Goal: Register for event/course

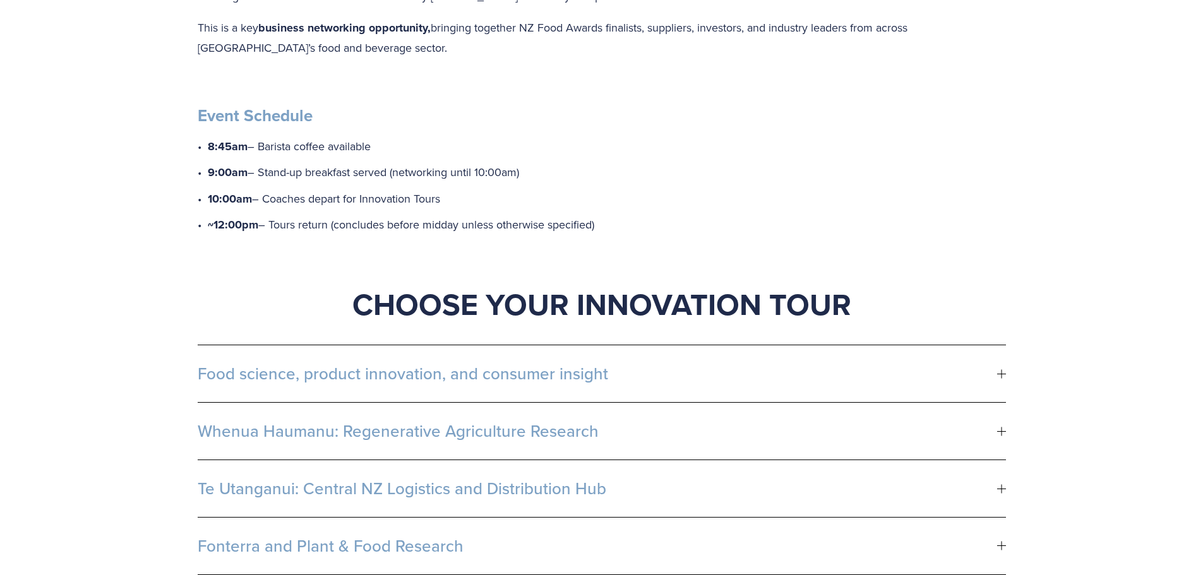
scroll to position [695, 0]
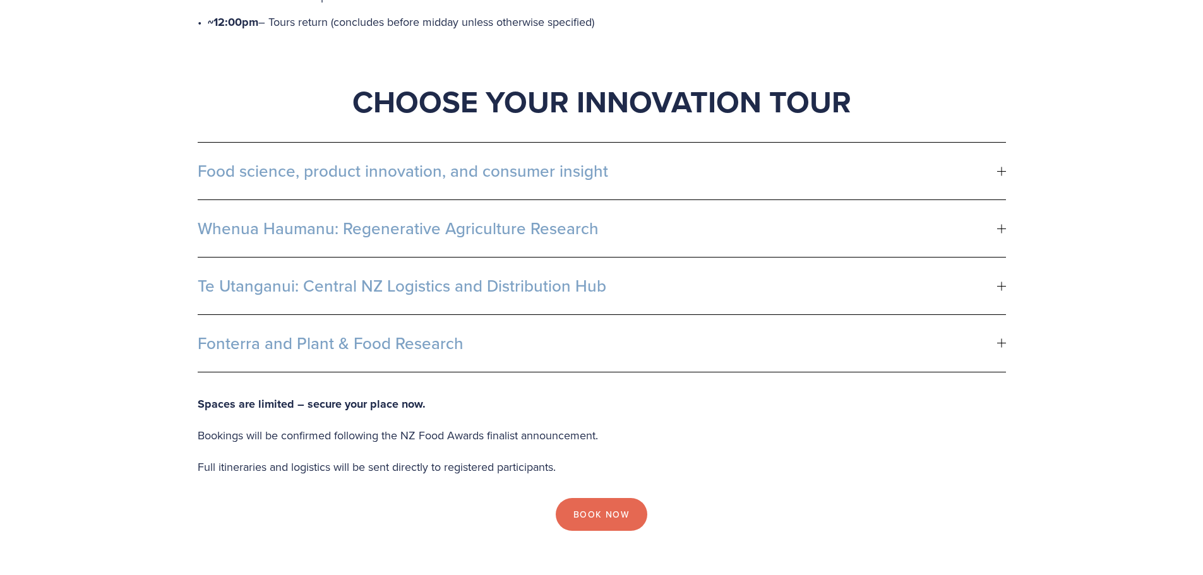
click at [710, 160] on button "Food science, product innovation, and consumer insight" at bounding box center [602, 171] width 808 height 57
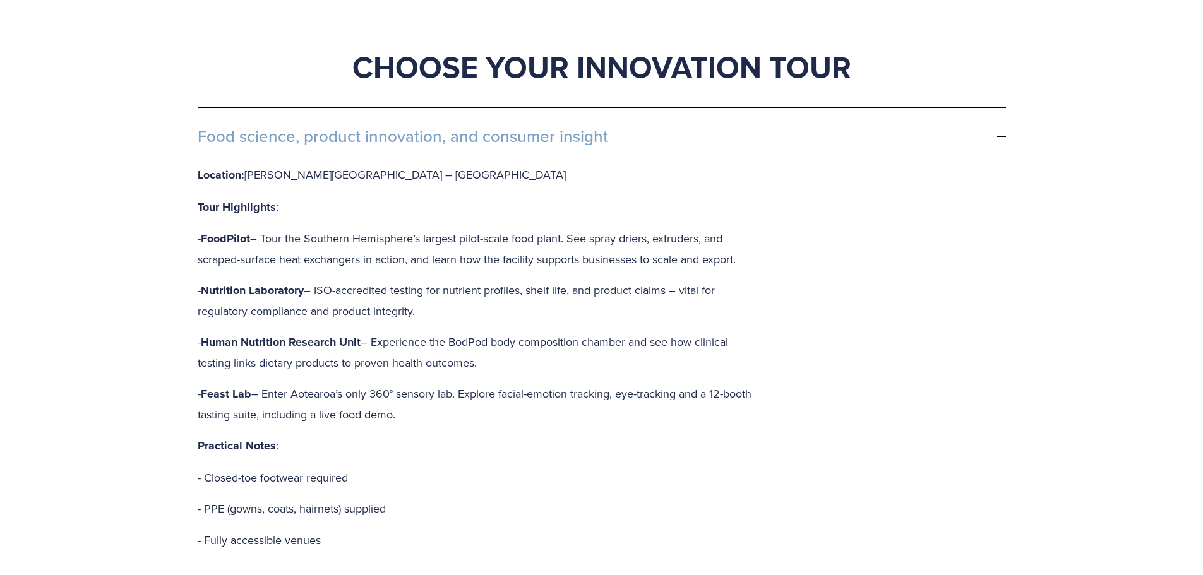
scroll to position [758, 0]
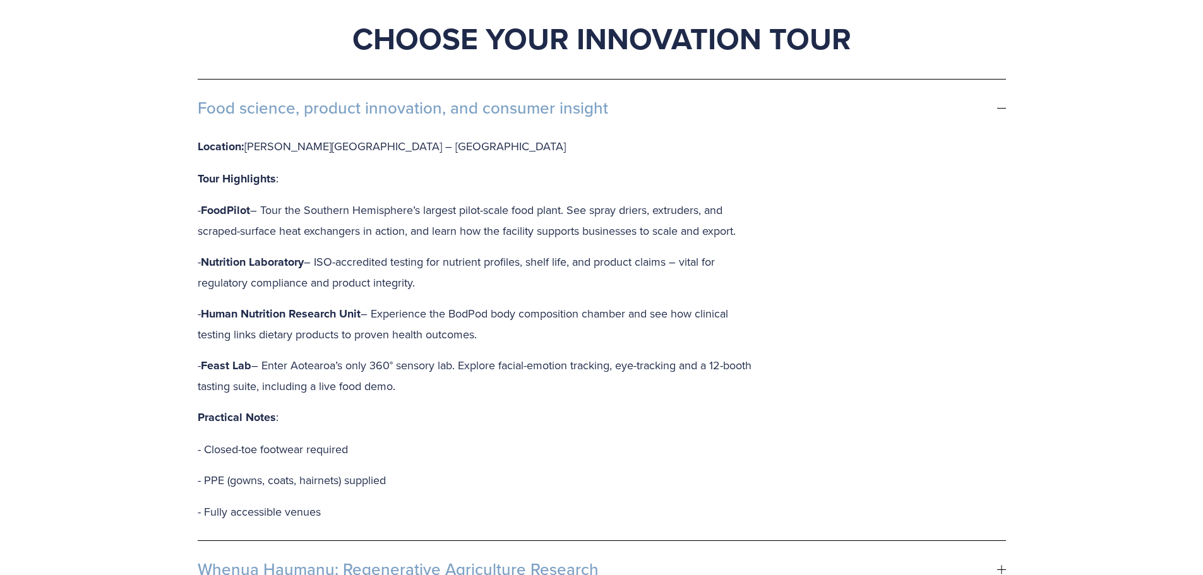
click at [808, 99] on span "Food science, product innovation, and consumer insight" at bounding box center [598, 108] width 800 height 19
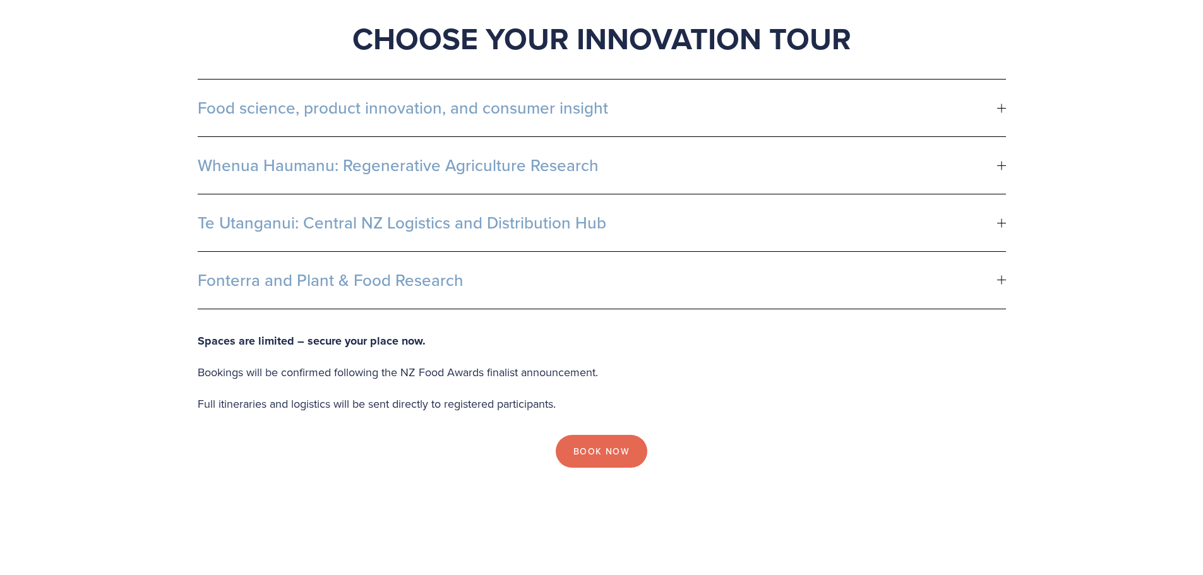
click at [758, 277] on button "Fonterra and Plant & Food Research" at bounding box center [602, 280] width 808 height 57
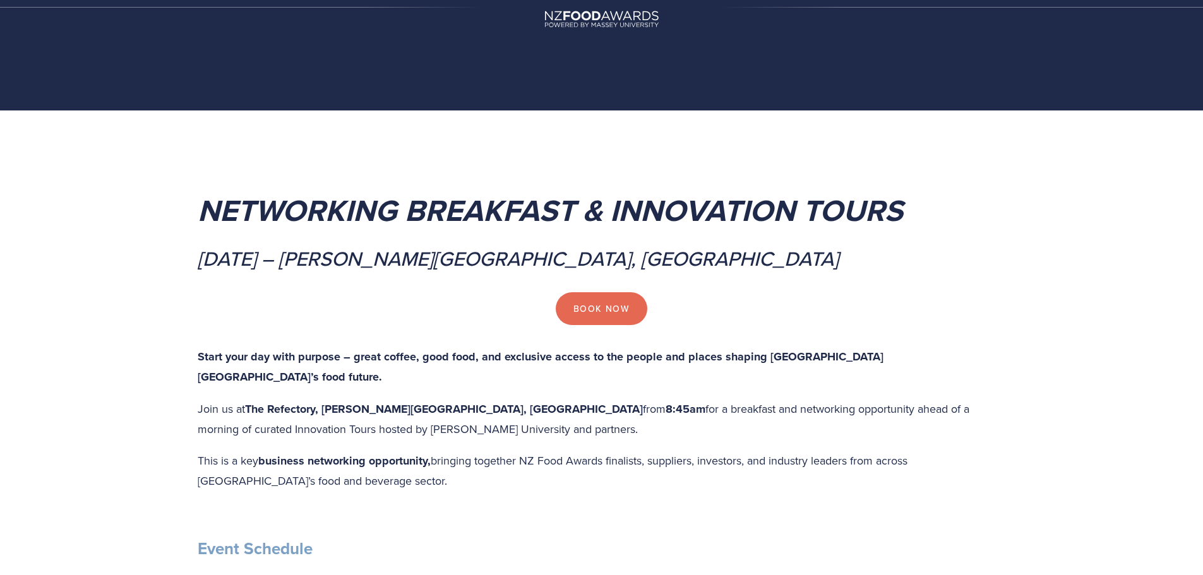
scroll to position [0, 0]
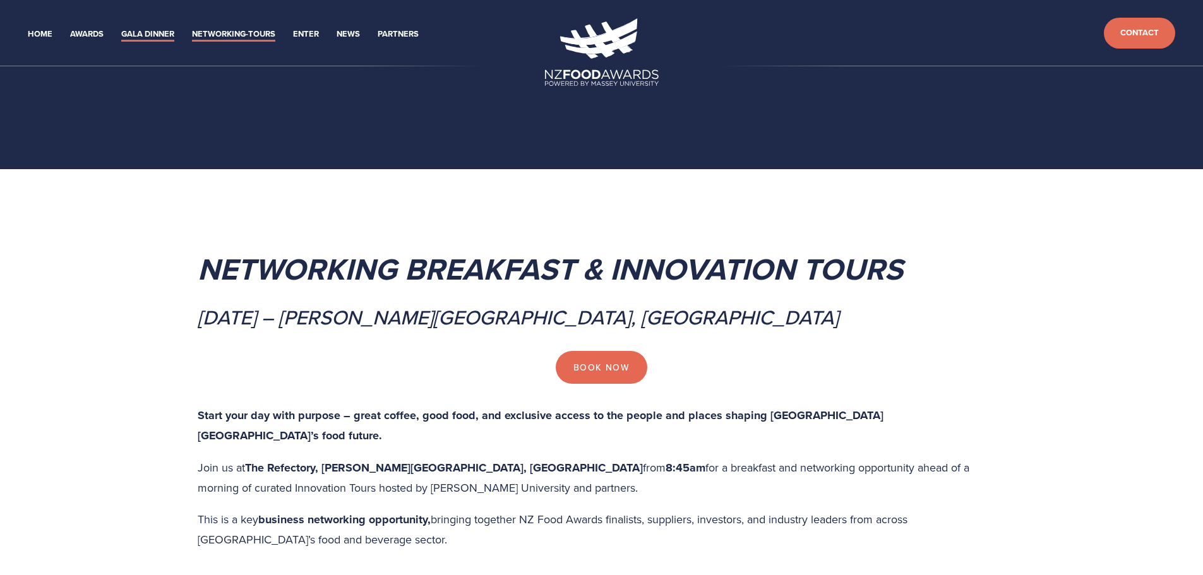
click at [155, 33] on link "Gala Dinner" at bounding box center [147, 34] width 53 height 15
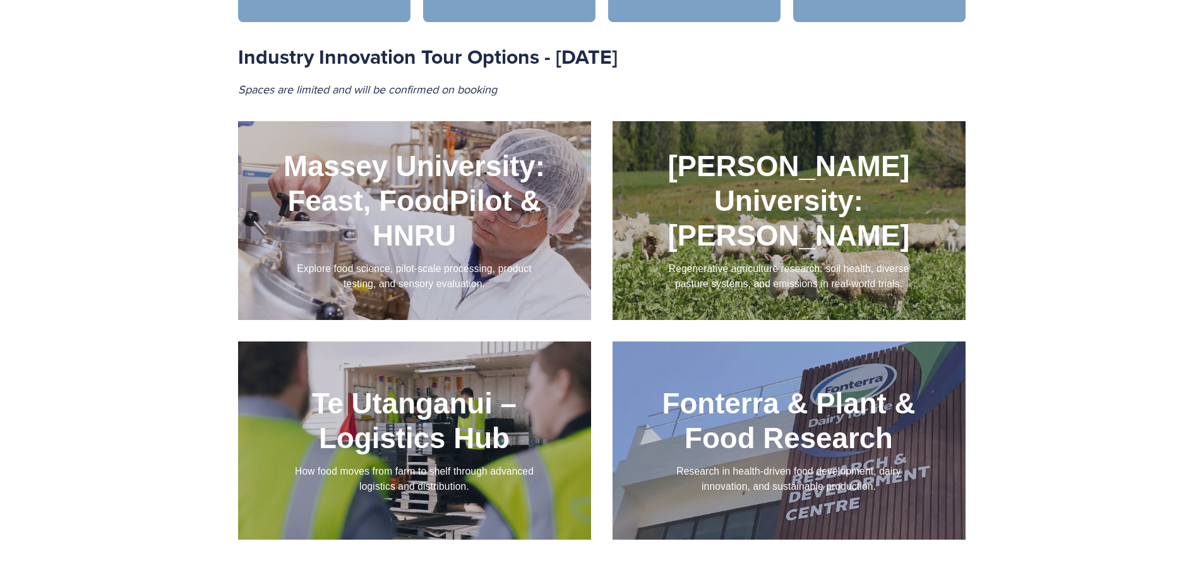
scroll to position [1326, 0]
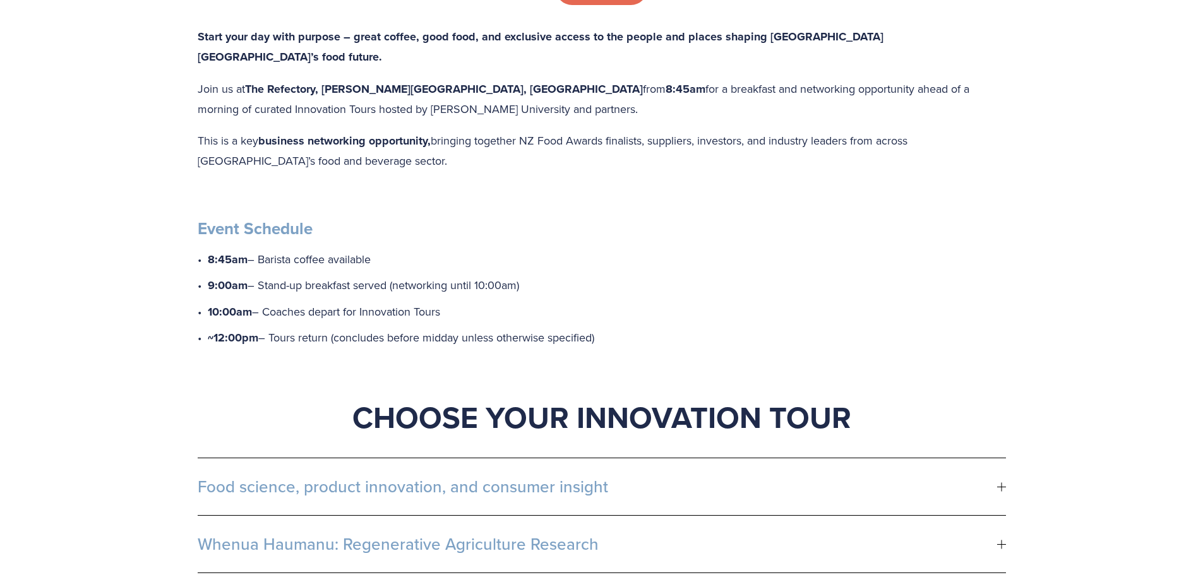
scroll to position [568, 0]
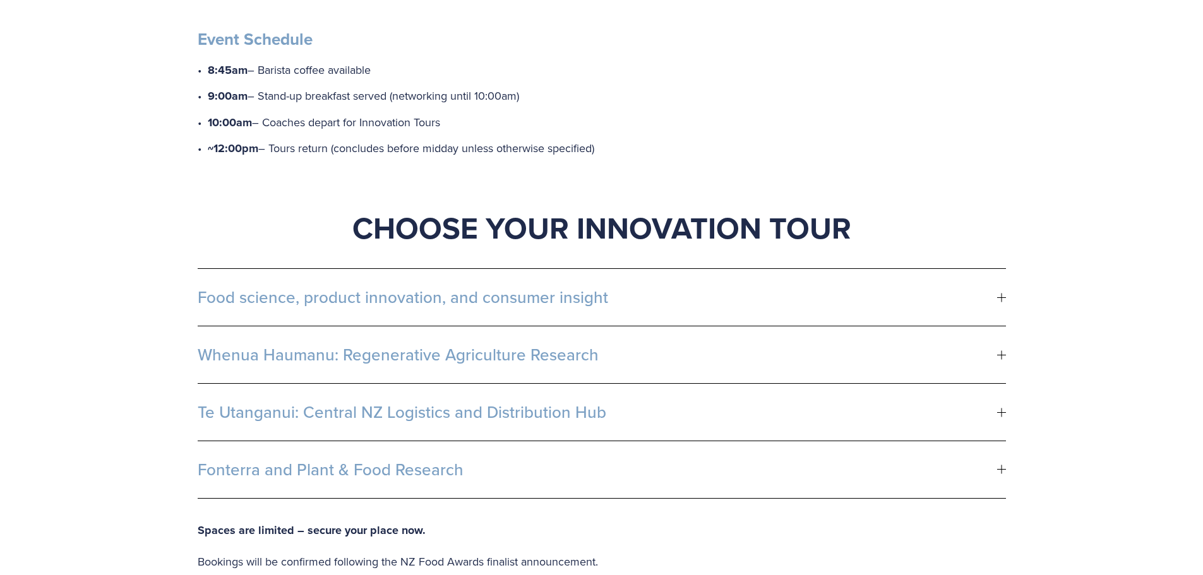
click at [487, 460] on span "Fonterra and Plant & Food Research" at bounding box center [598, 469] width 800 height 19
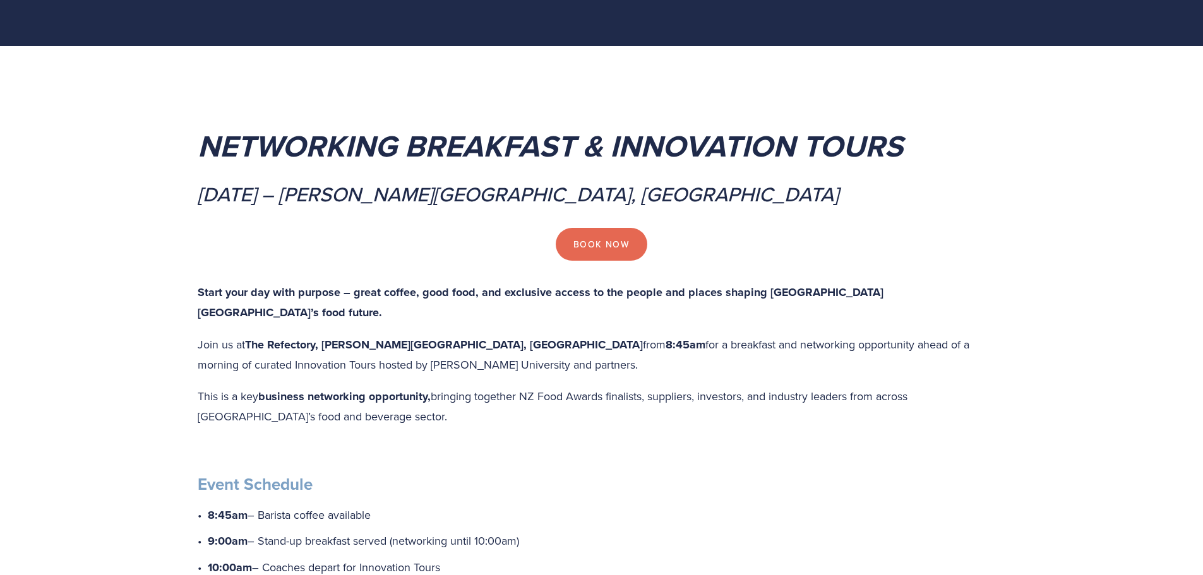
scroll to position [0, 0]
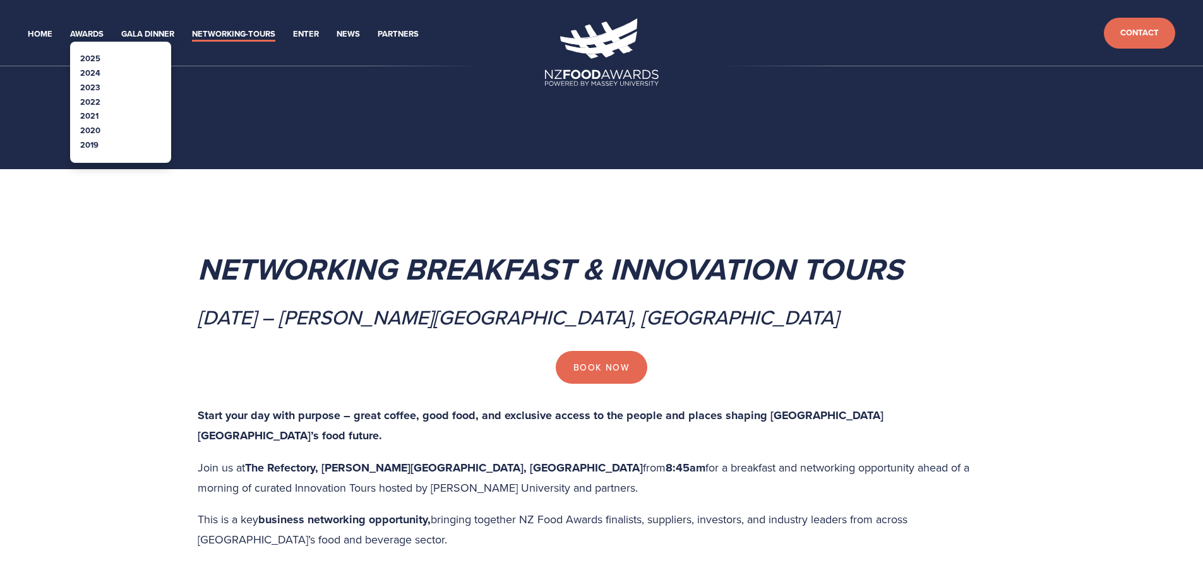
click at [85, 57] on link "2025" at bounding box center [90, 58] width 20 height 12
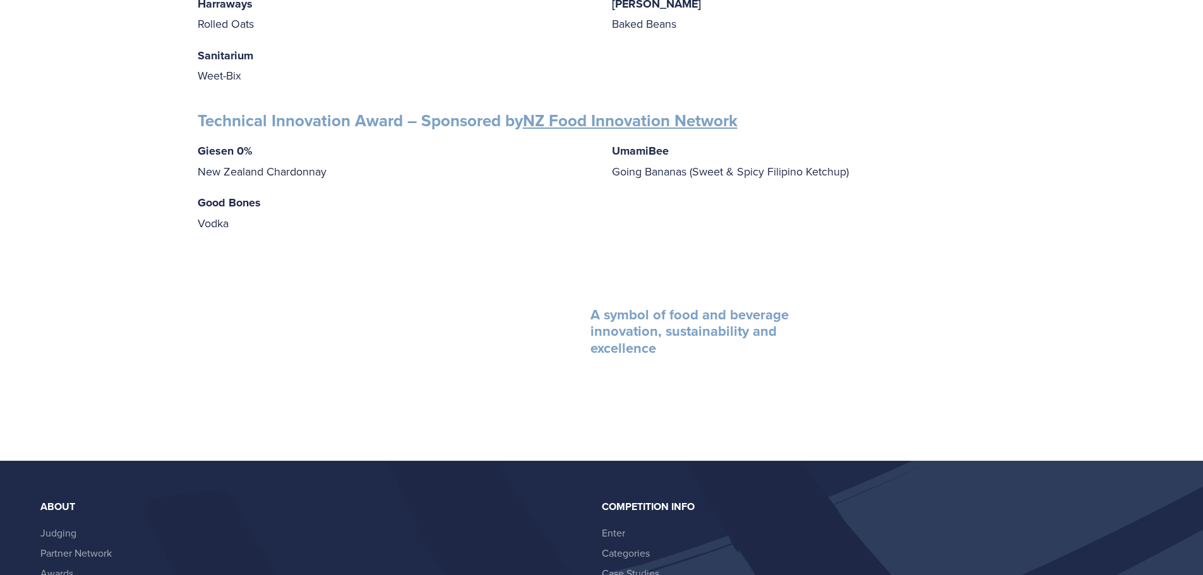
scroll to position [2084, 0]
